Goal: Task Accomplishment & Management: Manage account settings

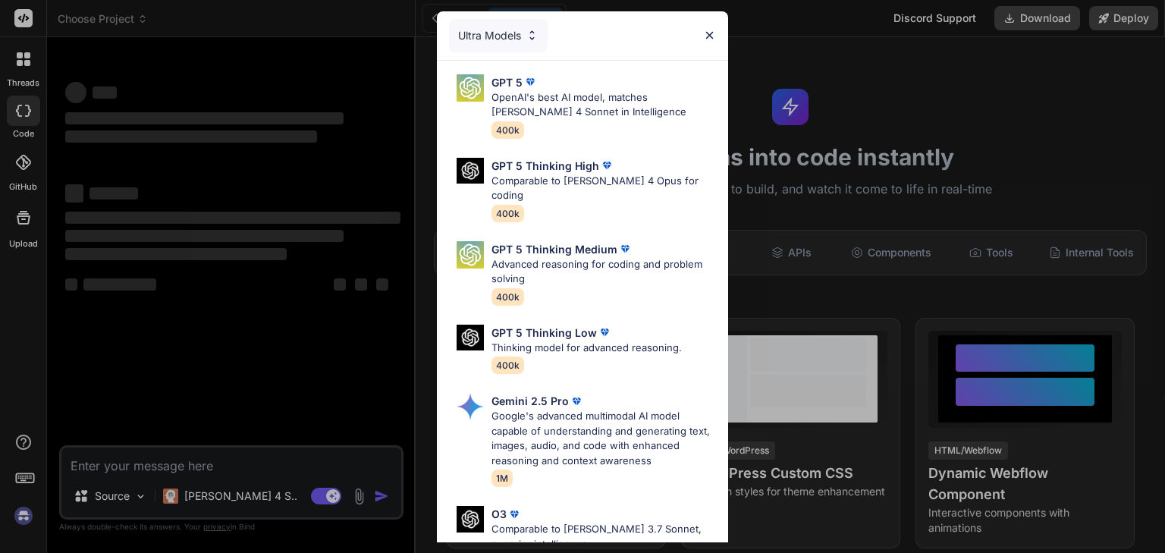
click at [712, 37] on img at bounding box center [709, 35] width 13 height 13
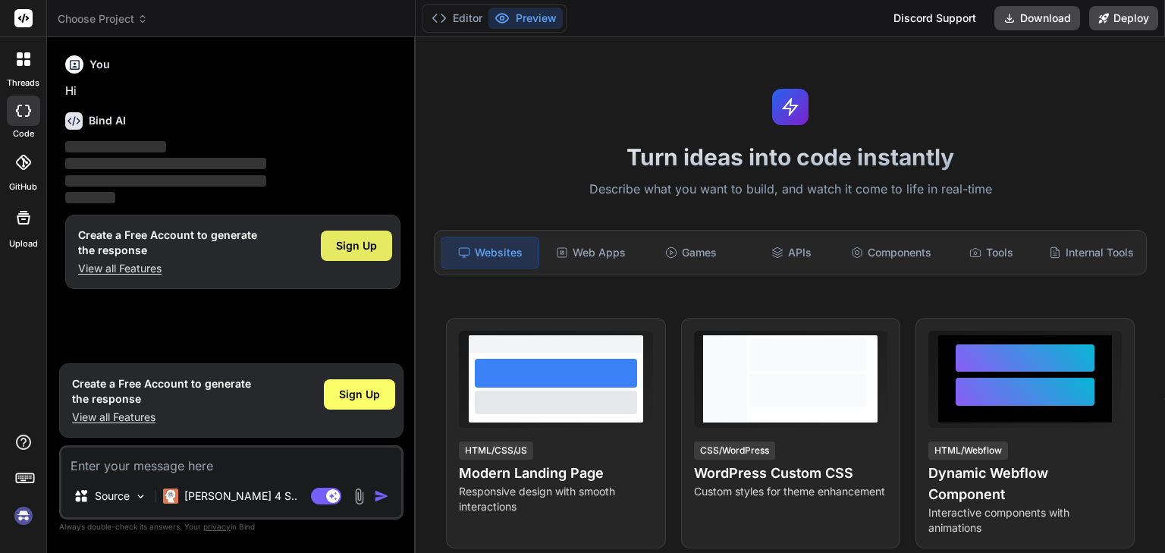
click at [340, 251] on span "Sign Up" at bounding box center [356, 245] width 41 height 15
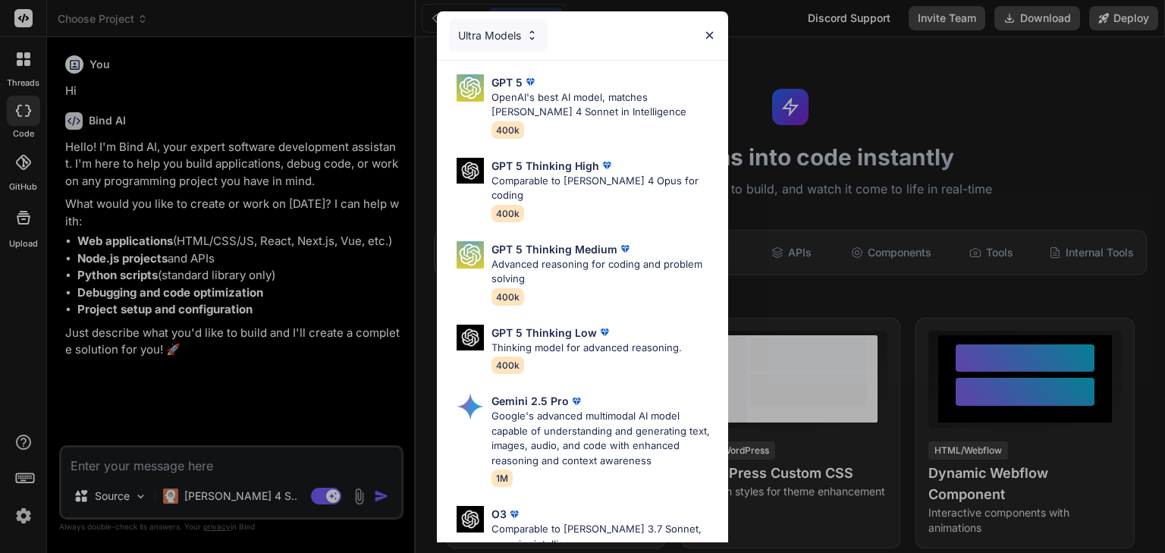
type textarea "x"
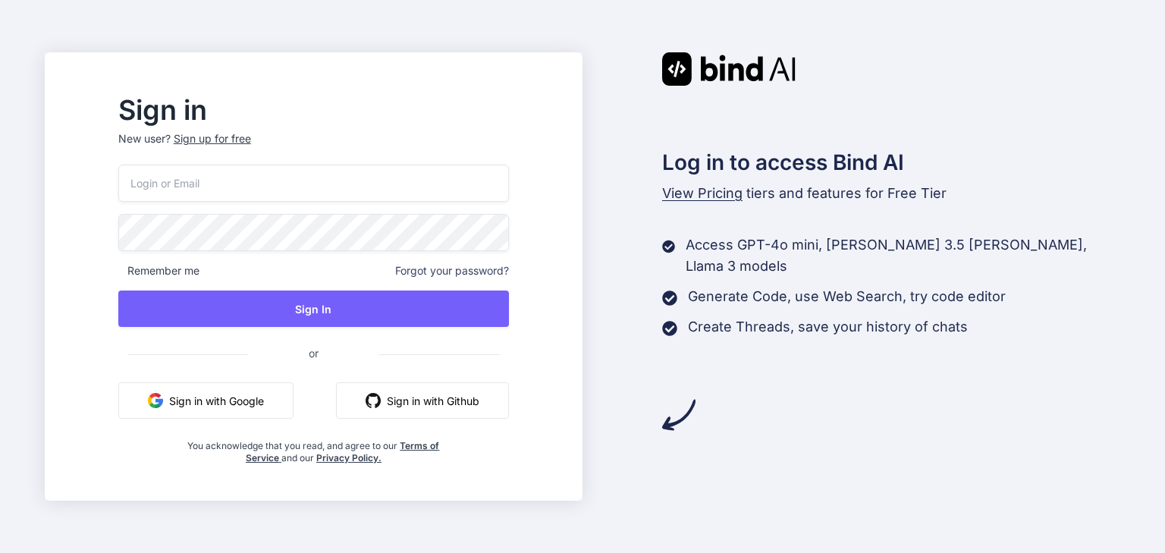
click at [259, 183] on input "email" at bounding box center [313, 183] width 391 height 37
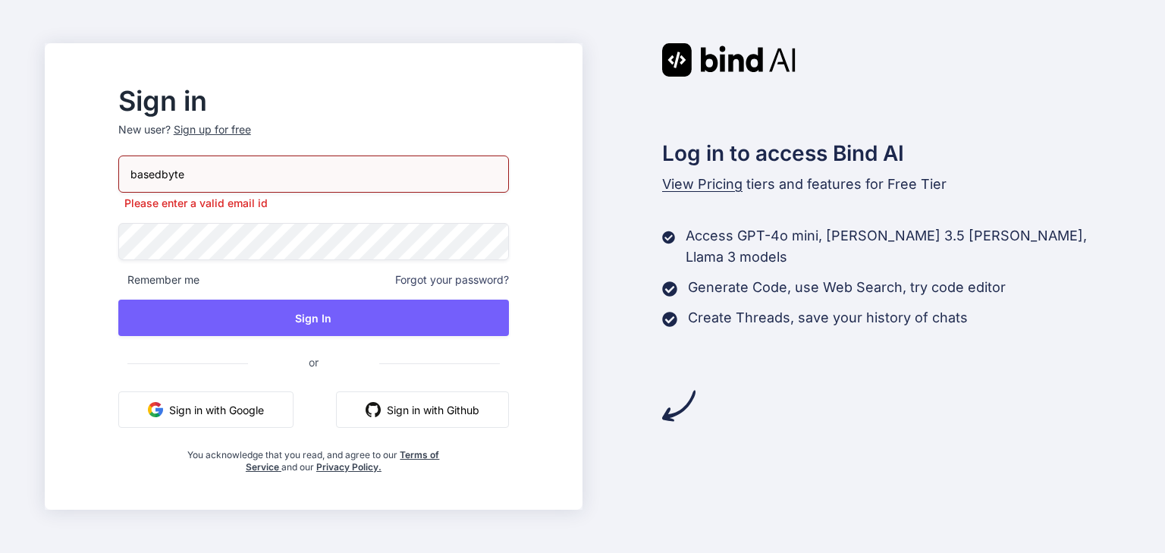
click at [235, 175] on input "basedbyte" at bounding box center [313, 173] width 391 height 37
type input "basedbyte.com@gmail.com"
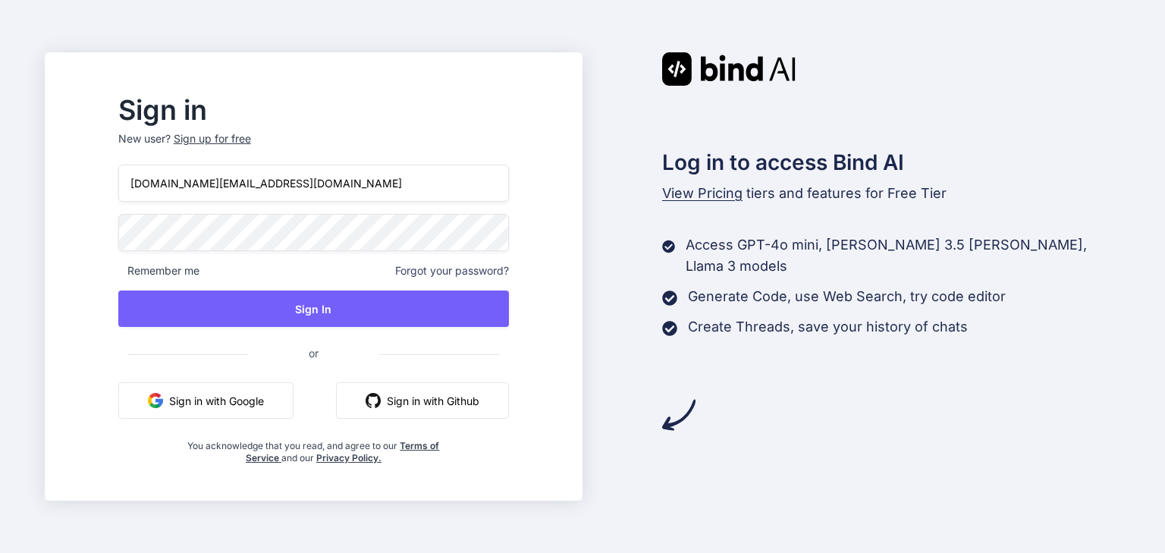
click at [240, 256] on div "basedbyte.com@gmail.com Remember me Forgot your password? Sign In or Sign in wi…" at bounding box center [313, 315] width 391 height 300
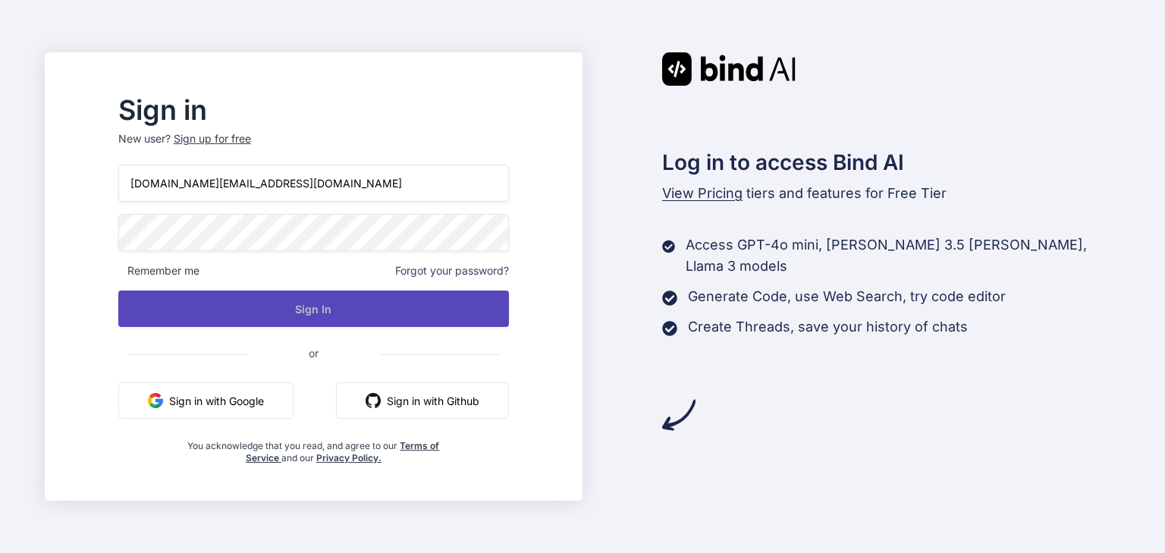
click at [242, 301] on button "Sign In" at bounding box center [313, 308] width 391 height 36
click at [288, 311] on button "Sign In" at bounding box center [313, 308] width 391 height 36
